Goal: Information Seeking & Learning: Learn about a topic

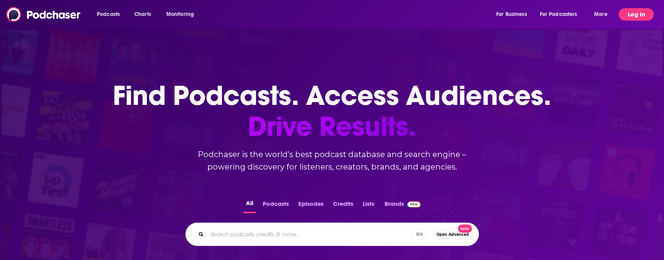
click at [625, 18] on button "Log In" at bounding box center [636, 14] width 35 height 12
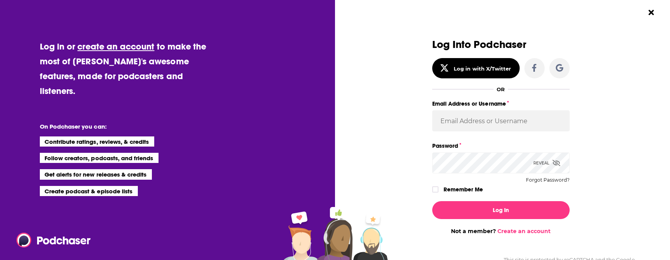
click at [483, 132] on div "Email Address or Username" at bounding box center [500, 120] width 137 height 42
click at [484, 118] on input "Email Address or Username" at bounding box center [500, 120] width 137 height 21
type input "[EMAIL_ADDRESS][DOMAIN_NAME]"
click at [433, 195] on div "Log In Not a member? Create an account" at bounding box center [500, 215] width 137 height 40
click at [434, 188] on icon "Dialog" at bounding box center [435, 190] width 5 height 4
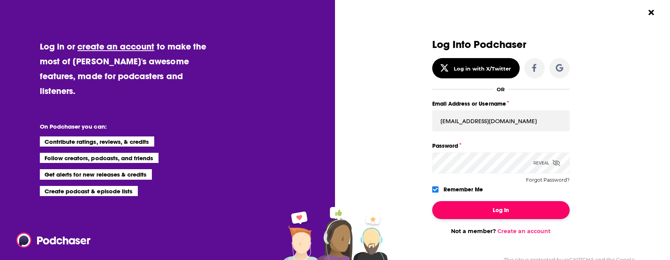
click at [459, 209] on button "Log In" at bounding box center [500, 210] width 137 height 18
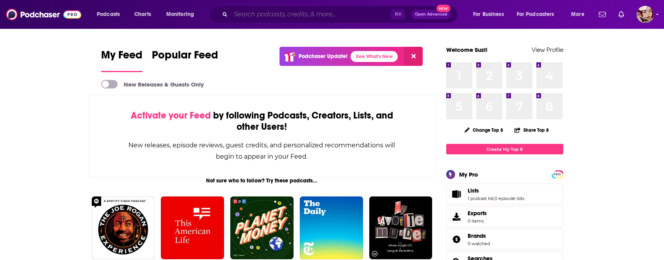
click at [347, 15] on input "Search podcasts, credits, & more..." at bounding box center [311, 14] width 160 height 12
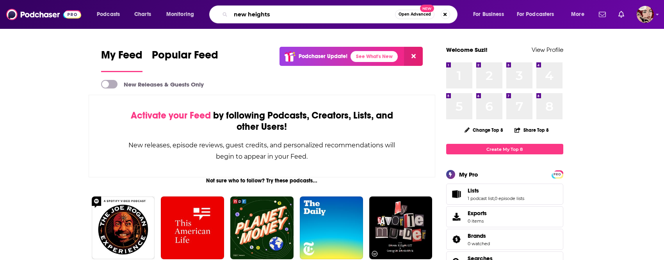
type input "new heights"
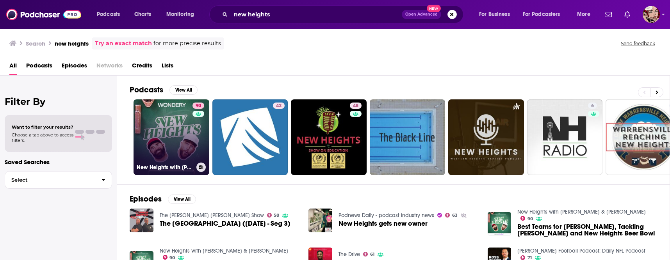
click at [168, 132] on link "90 [GEOGRAPHIC_DATA] with [PERSON_NAME] & [PERSON_NAME]" at bounding box center [171, 138] width 76 height 76
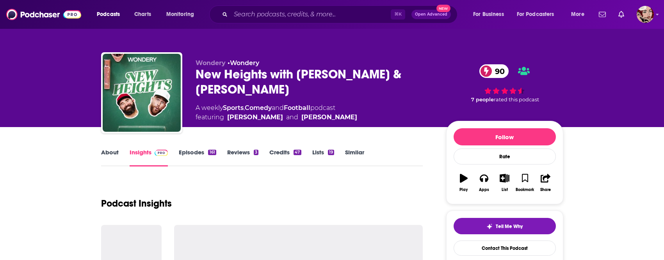
click at [183, 150] on link "Episodes 161" at bounding box center [197, 158] width 37 height 18
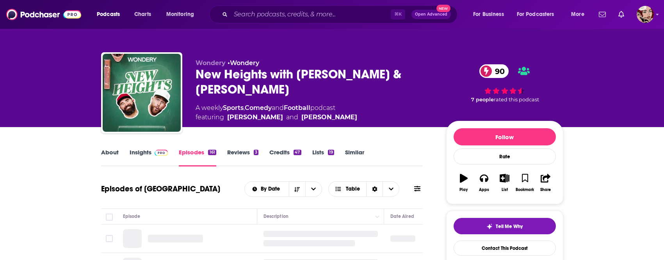
scroll to position [74, 0]
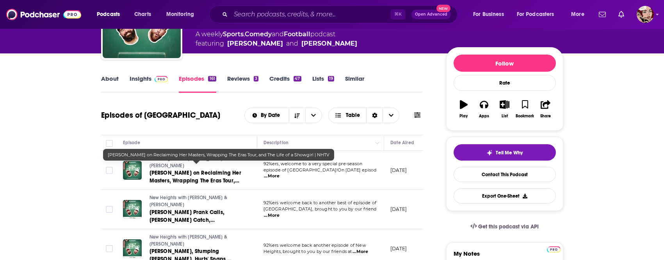
click at [190, 170] on link "[PERSON_NAME] on Reclaiming Her Masters, Wrapping The Eras Tour, and The Life o…" at bounding box center [196, 177] width 94 height 16
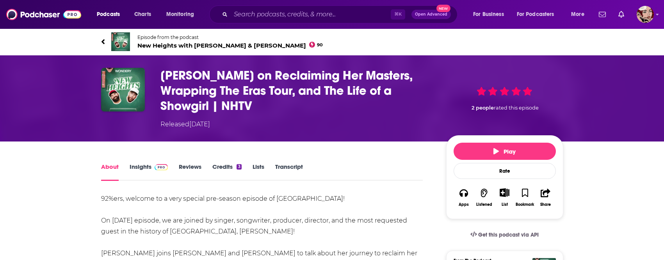
click at [142, 170] on link "Insights" at bounding box center [149, 172] width 39 height 18
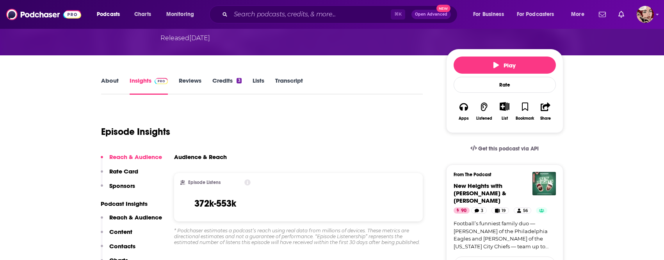
scroll to position [88, 0]
